Goal: Task Accomplishment & Management: Manage account settings

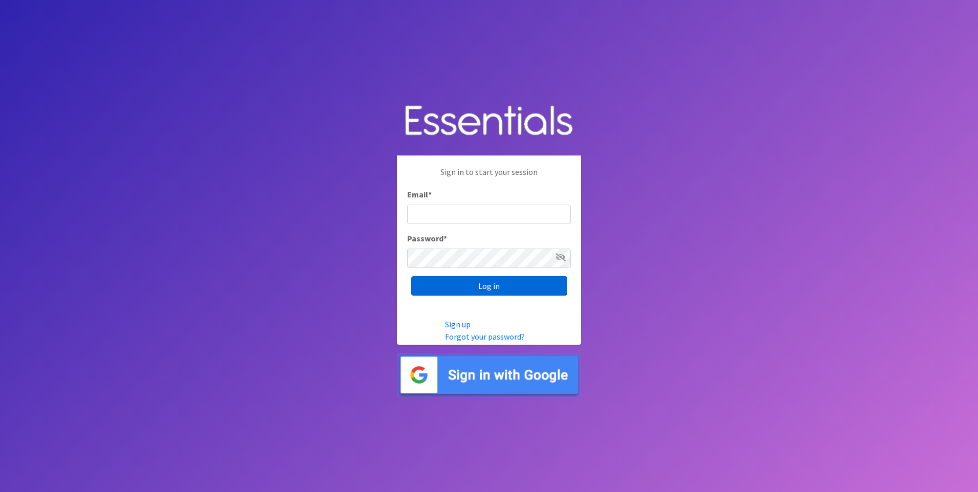
type input "[EMAIL_ADDRESS][DOMAIN_NAME]"
click at [496, 287] on input "Log in" at bounding box center [489, 285] width 156 height 19
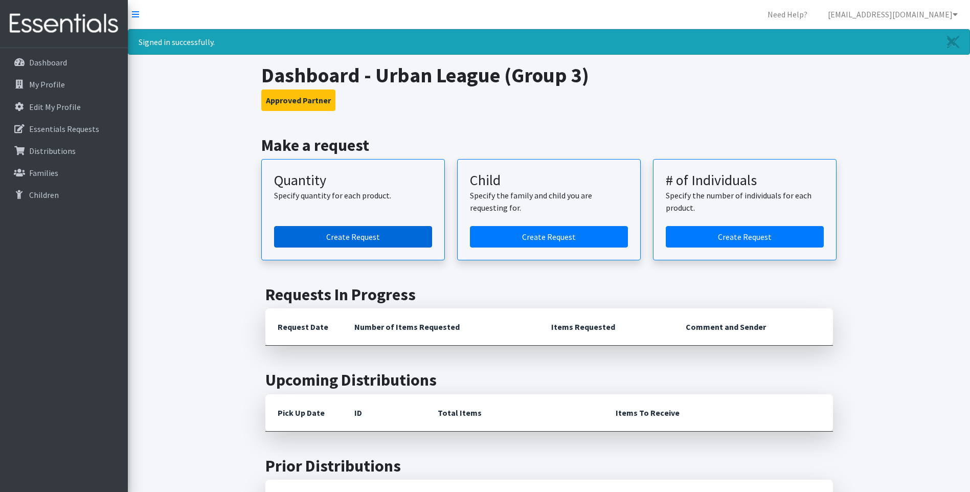
click at [383, 232] on link "Create Request" at bounding box center [353, 236] width 158 height 21
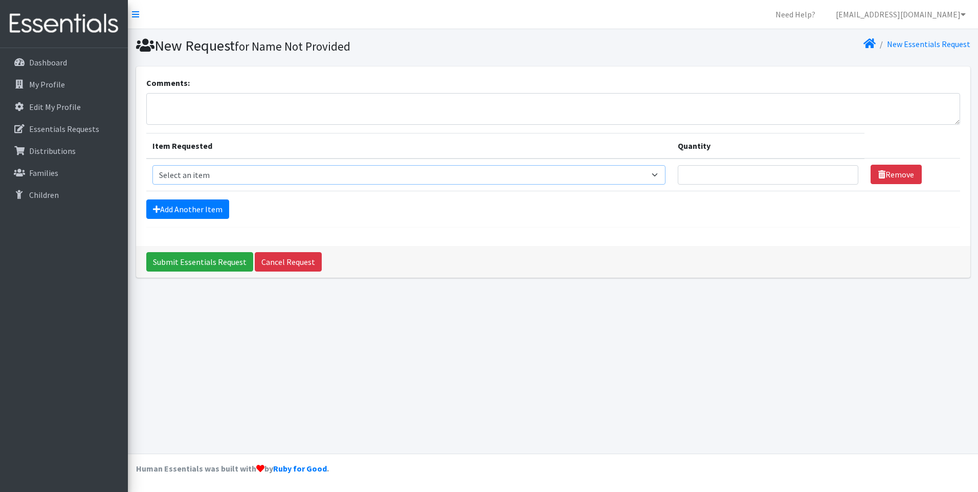
click at [658, 174] on select "Select an item Size 0/Newborn Size 1 Size 2 Size 3 Size 4 Size 5 Size 6 Size 7 …" at bounding box center [408, 174] width 513 height 19
select select "1095"
click at [152, 165] on select "Select an item Size 0/Newborn Size 1 Size 2 Size 3 Size 4 Size 5 Size 6 Size 7 …" at bounding box center [408, 174] width 513 height 19
type input "1"
click at [844, 172] on input "1" at bounding box center [768, 174] width 181 height 19
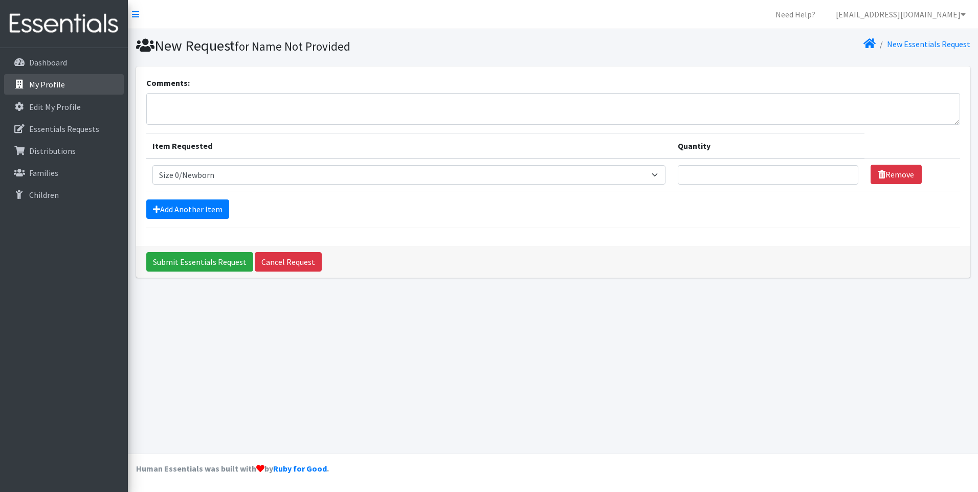
click at [55, 82] on p "My Profile" at bounding box center [47, 84] width 36 height 10
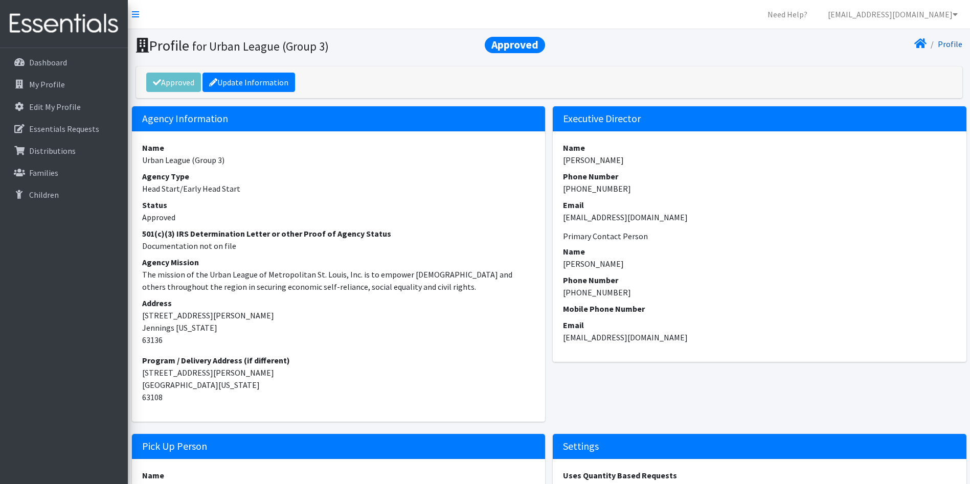
click at [950, 44] on link "Profile" at bounding box center [950, 44] width 25 height 10
click at [263, 82] on link "Update Information" at bounding box center [249, 82] width 93 height 19
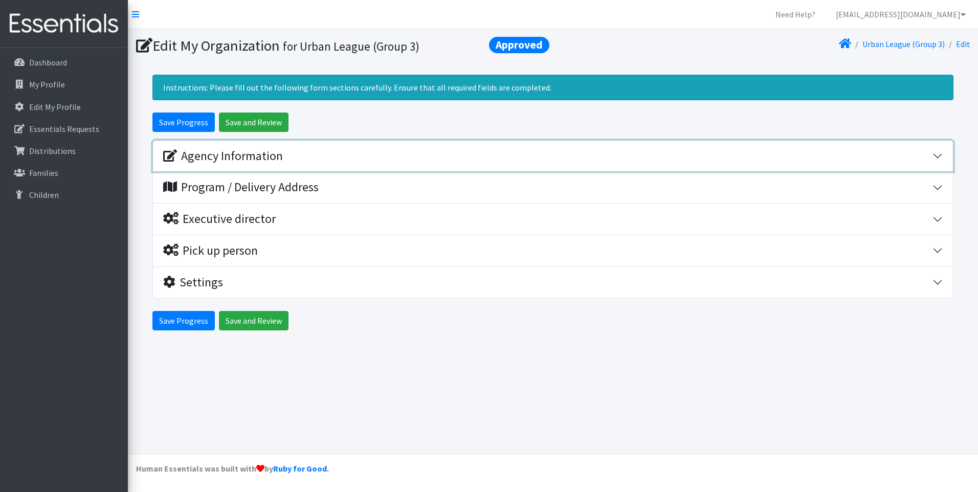
click at [935, 153] on button "Agency Information" at bounding box center [553, 156] width 800 height 31
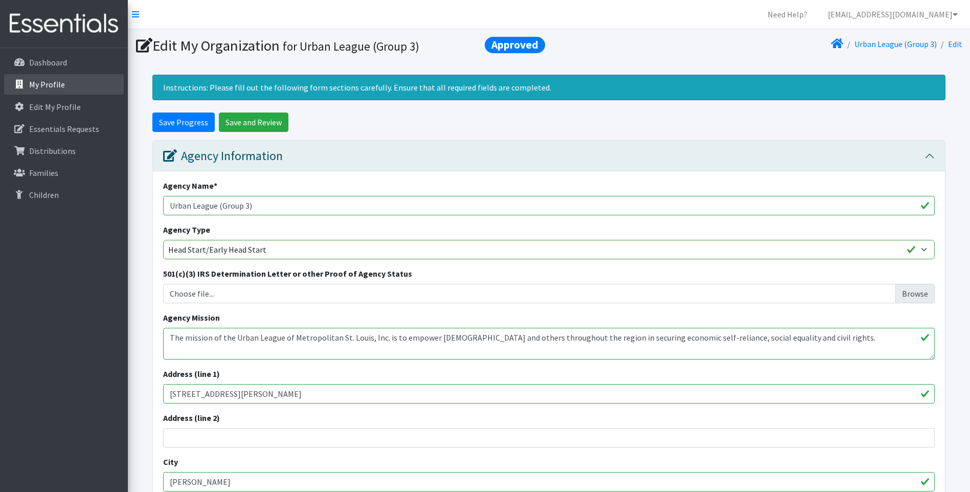
click at [63, 85] on link "My Profile" at bounding box center [64, 84] width 120 height 20
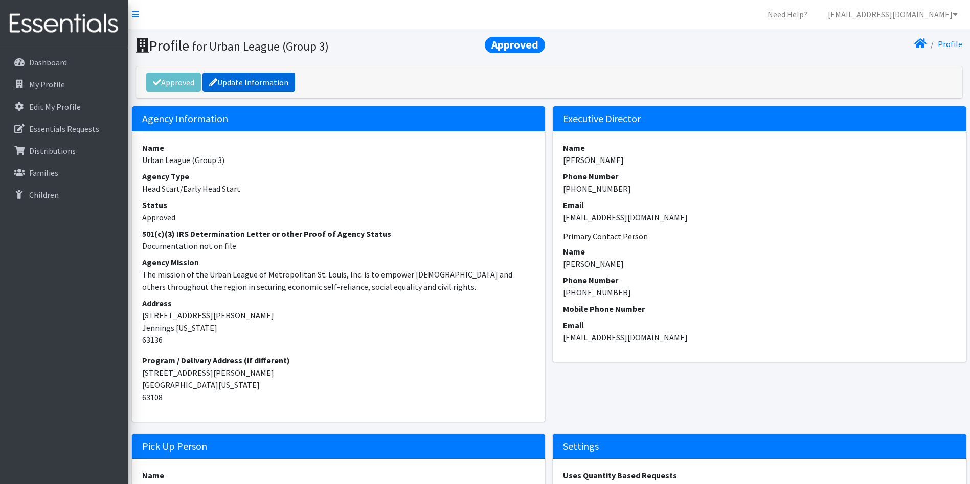
click at [275, 81] on link "Update Information" at bounding box center [249, 82] width 93 height 19
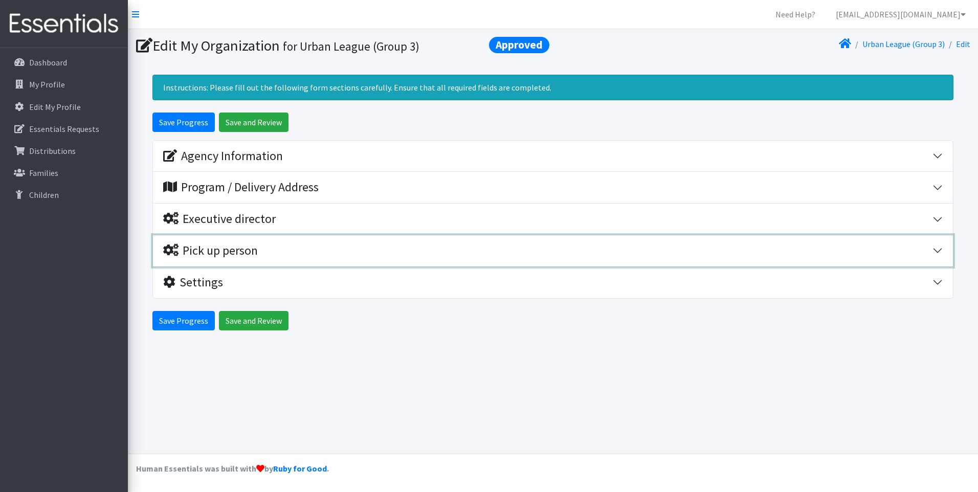
click at [368, 245] on div "Pick up person" at bounding box center [547, 250] width 769 height 15
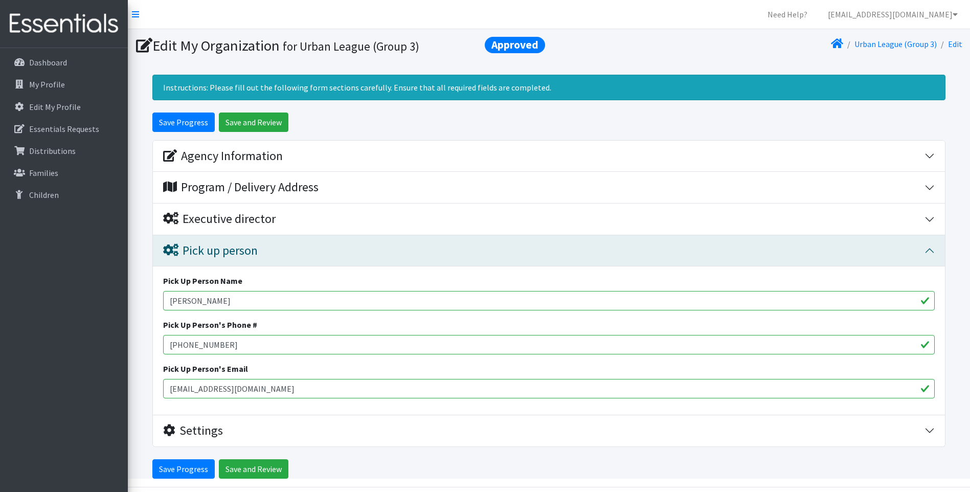
click at [248, 299] on input "Tiana Kimbrow" at bounding box center [549, 300] width 772 height 19
type input "T"
type input "Cheryl Berry"
click at [253, 343] on input "314-867-9100 ext 207" at bounding box center [549, 344] width 772 height 19
type input "314-227-0902"
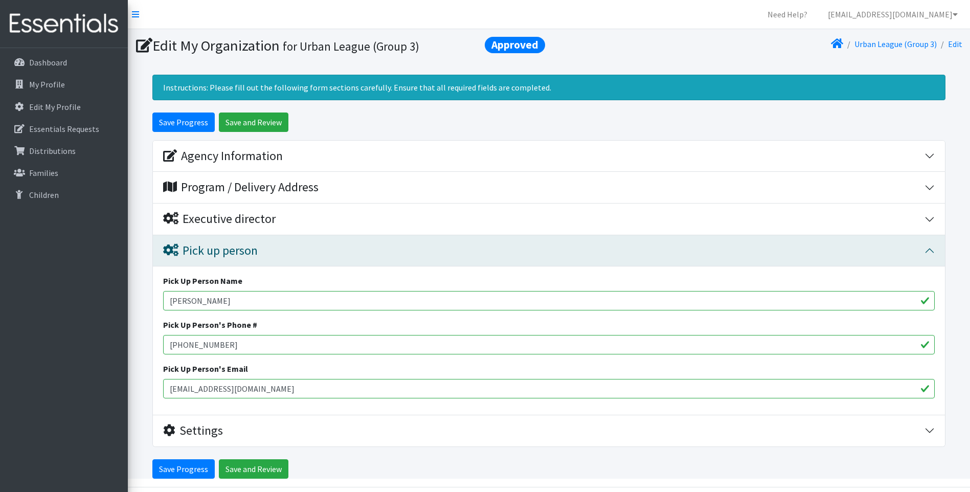
click at [301, 388] on input "tkimbrow@urbanleague-stl.org" at bounding box center [549, 388] width 772 height 19
type input "t"
type input "[EMAIL_ADDRESS][DOMAIN_NAME]"
click at [276, 467] on input "Save and Review" at bounding box center [254, 468] width 70 height 19
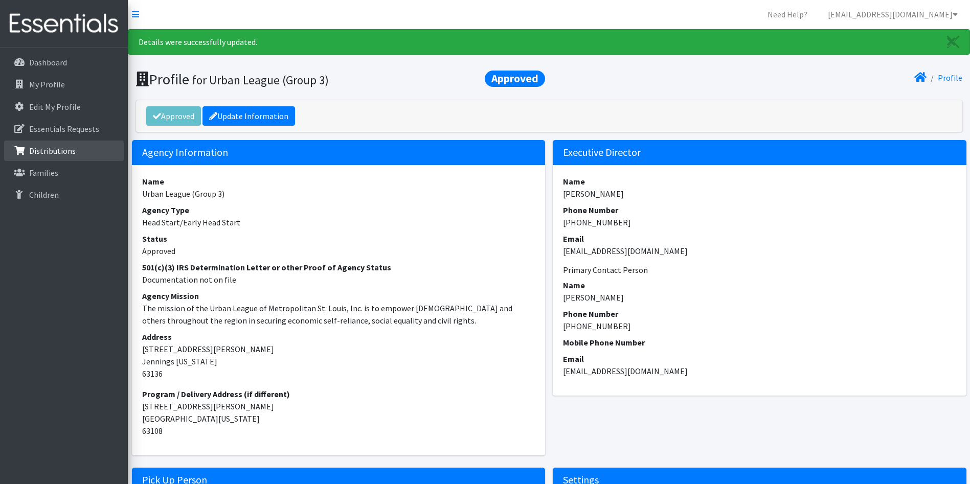
click at [57, 150] on p "Distributions" at bounding box center [52, 151] width 47 height 10
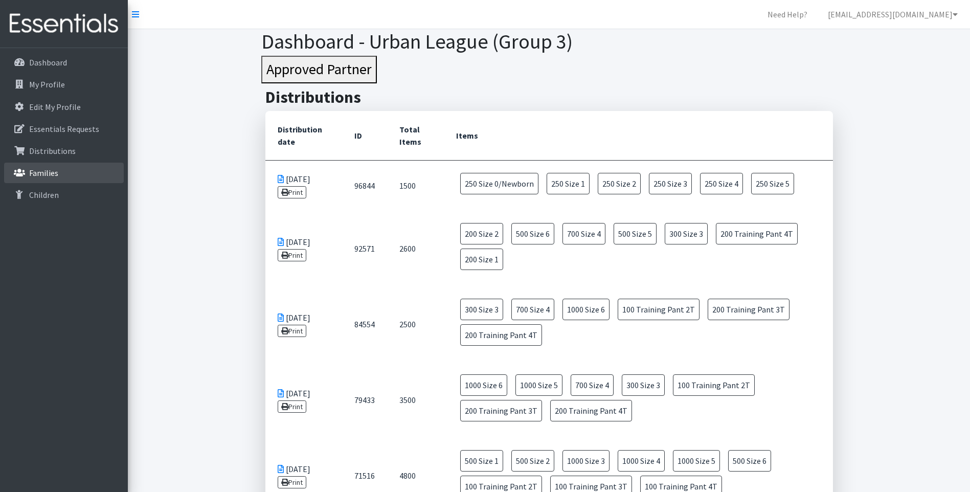
click at [52, 174] on p "Families" at bounding box center [43, 173] width 29 height 10
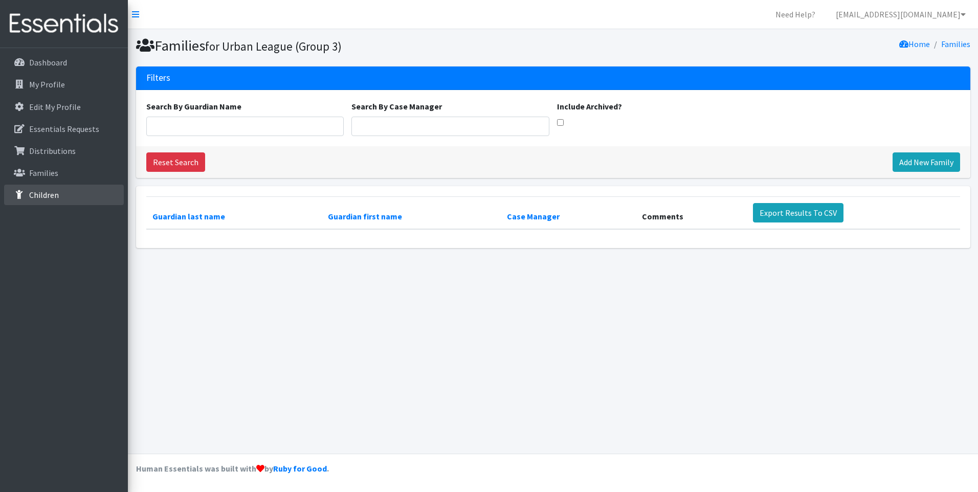
click at [48, 193] on p "Children" at bounding box center [44, 195] width 30 height 10
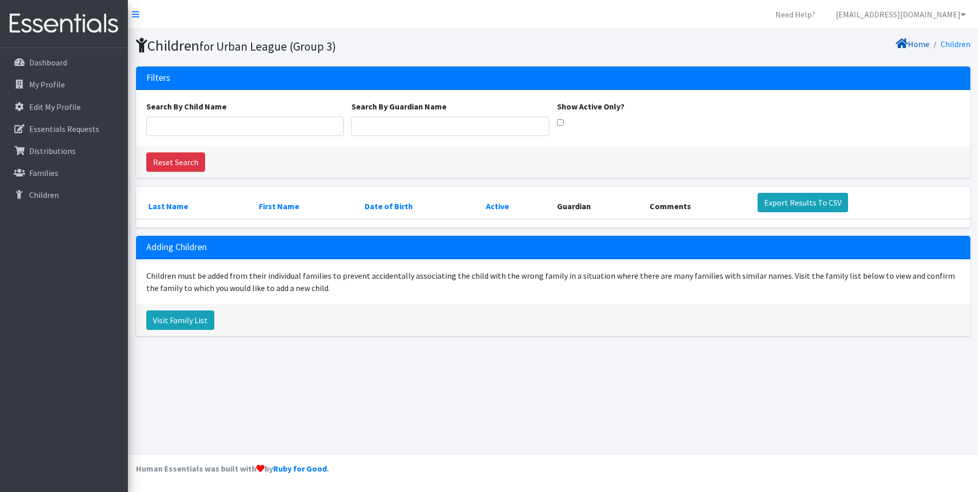
click at [917, 42] on link "Home" at bounding box center [912, 44] width 34 height 10
